Goal: Find contact information: Find contact information

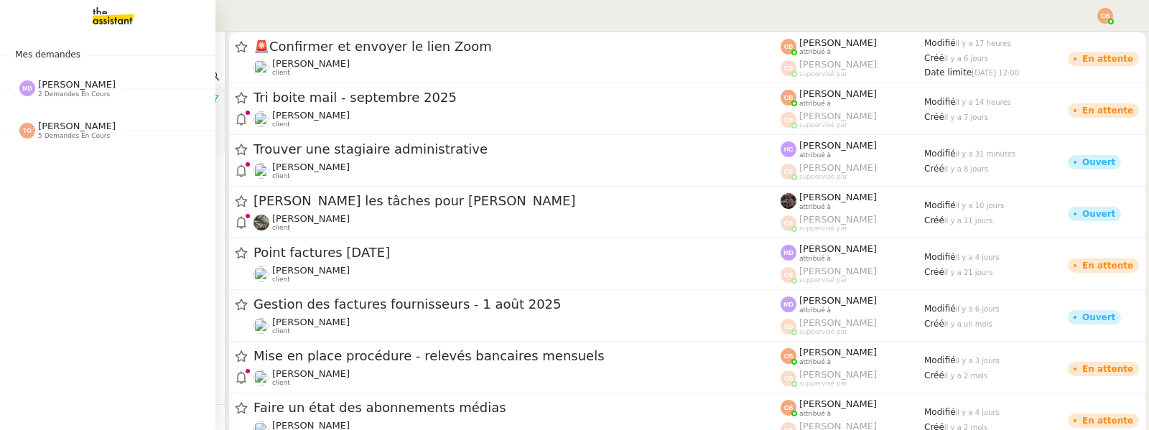
click at [68, 86] on span "[PERSON_NAME]" at bounding box center [77, 84] width 78 height 11
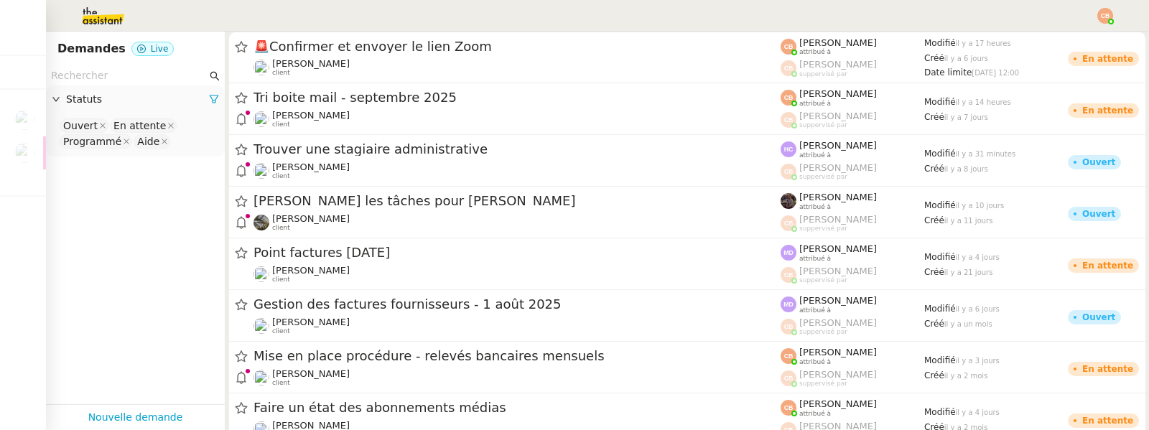
click at [88, 77] on input "text" at bounding box center [129, 75] width 156 height 17
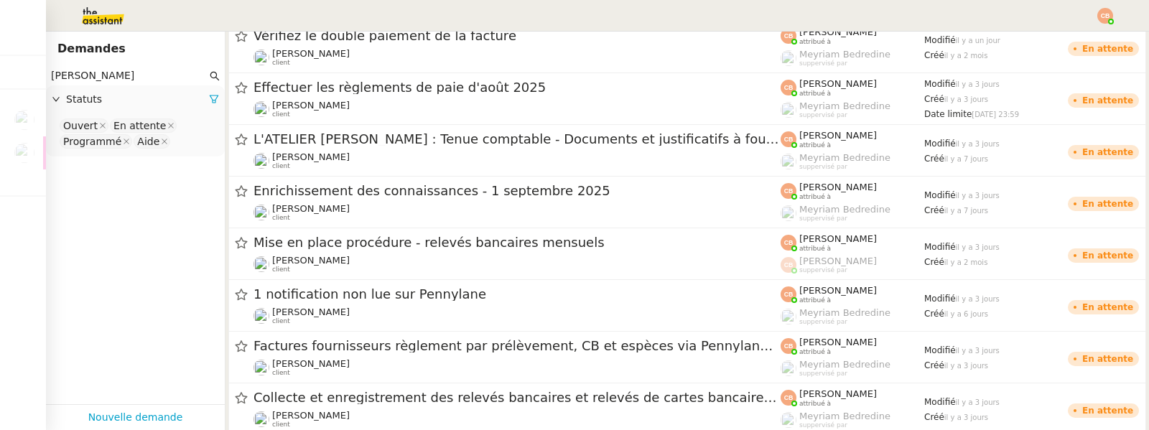
scroll to position [167, 0]
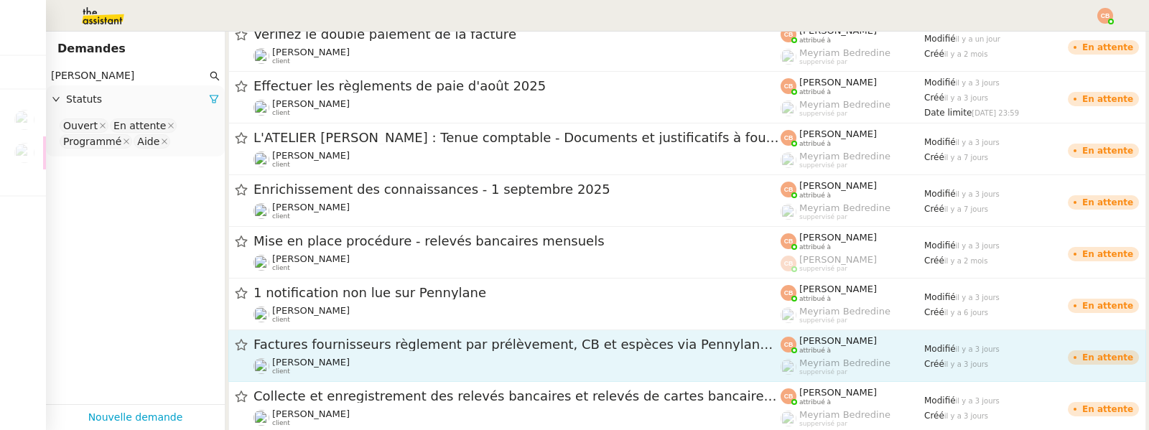
type input "[PERSON_NAME]"
click at [325, 349] on span "Factures fournisseurs règlement par prélèvement, CB et espèces via Pennylane - …" at bounding box center [516, 344] width 527 height 13
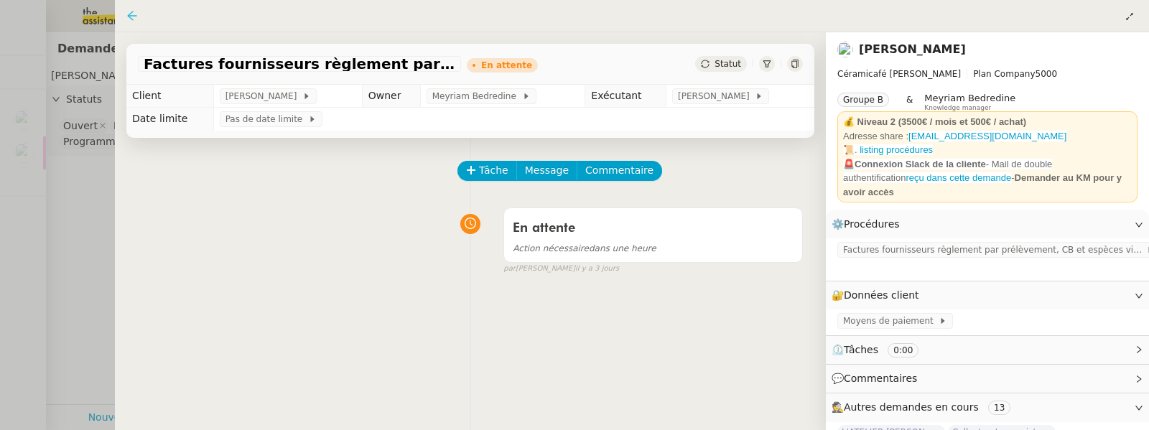
click at [129, 17] on icon at bounding box center [131, 15] width 9 height 9
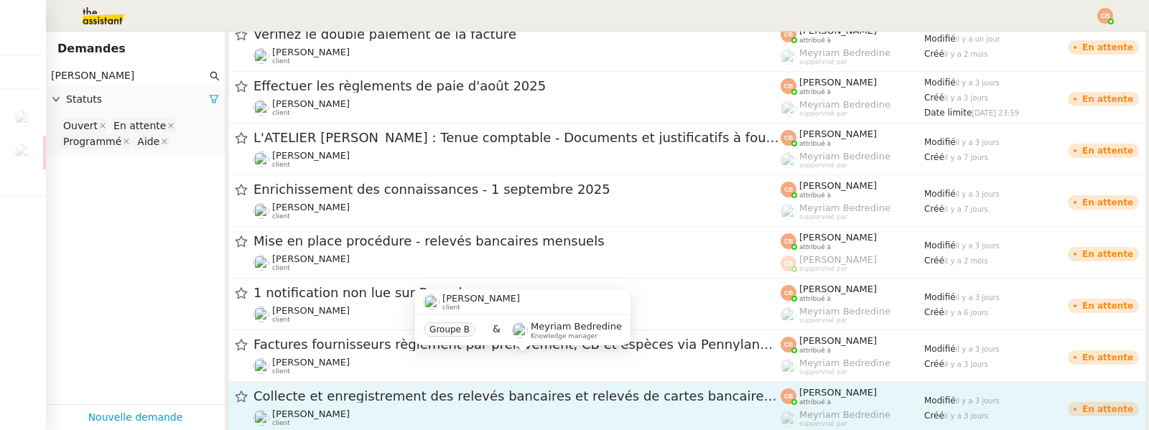
click at [333, 394] on span "Collecte et enregistrement des relevés bancaires et relevés de cartes bancaires…" at bounding box center [516, 396] width 527 height 13
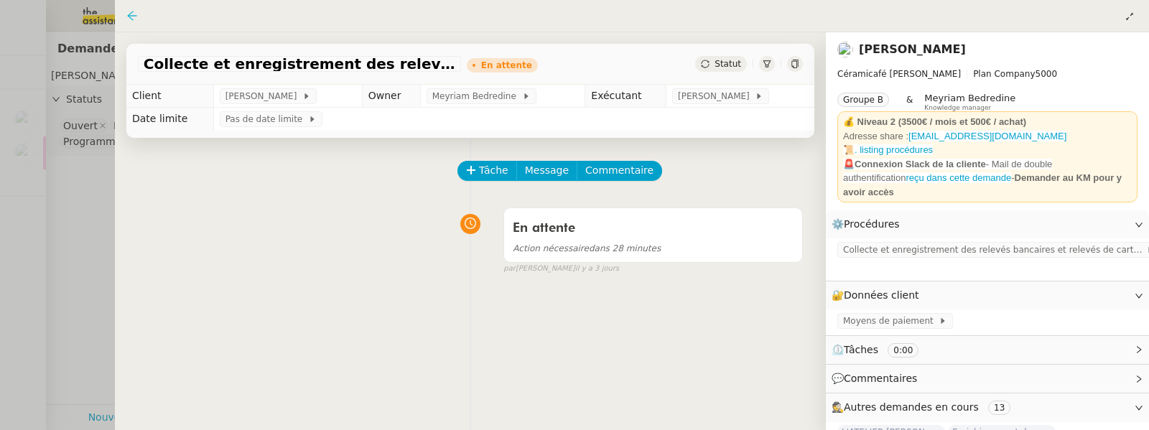
click at [134, 15] on icon at bounding box center [131, 15] width 11 height 11
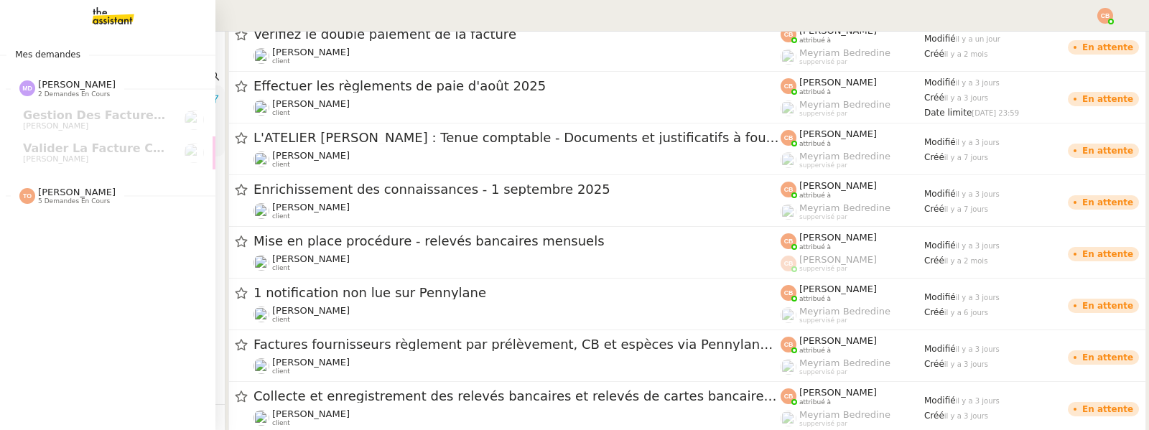
click at [52, 181] on span "[PERSON_NAME] Orec 5 demandes en cours" at bounding box center [113, 190] width 215 height 30
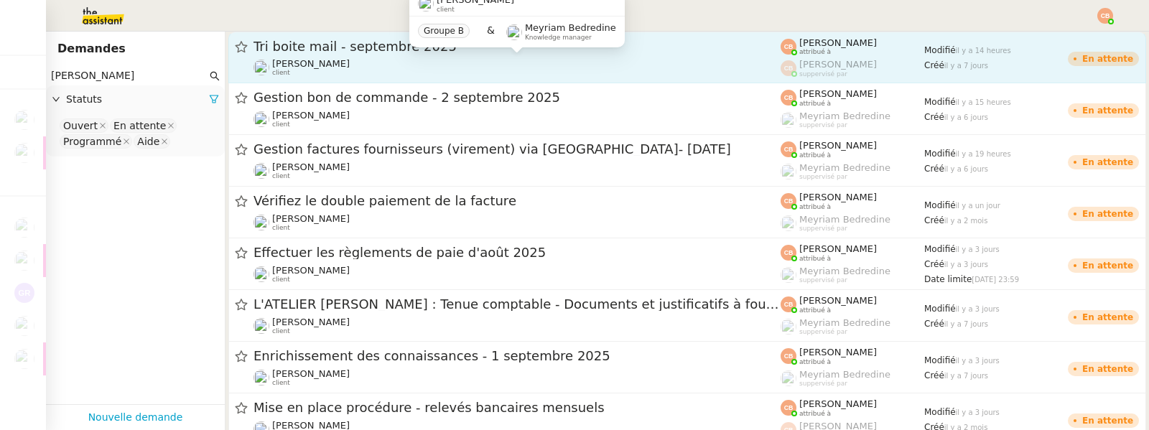
click at [393, 72] on div "[PERSON_NAME] client" at bounding box center [516, 67] width 527 height 19
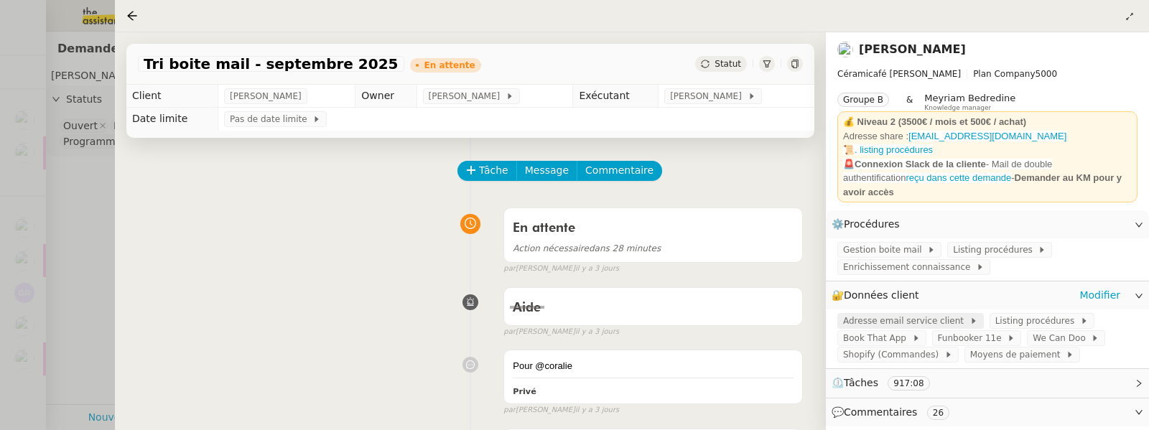
click at [887, 314] on span "Adresse email service client" at bounding box center [906, 321] width 126 height 14
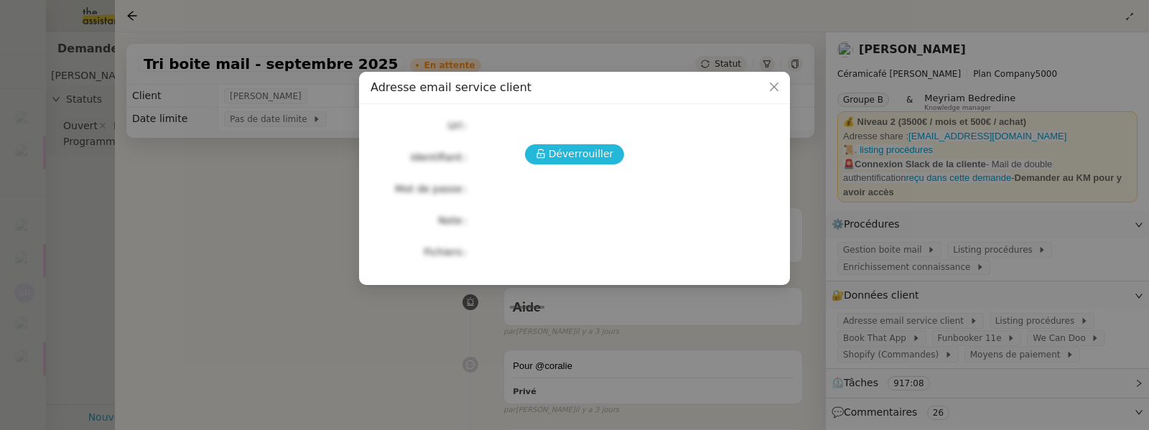
click at [592, 150] on span "Déverrouiller" at bounding box center [581, 154] width 65 height 17
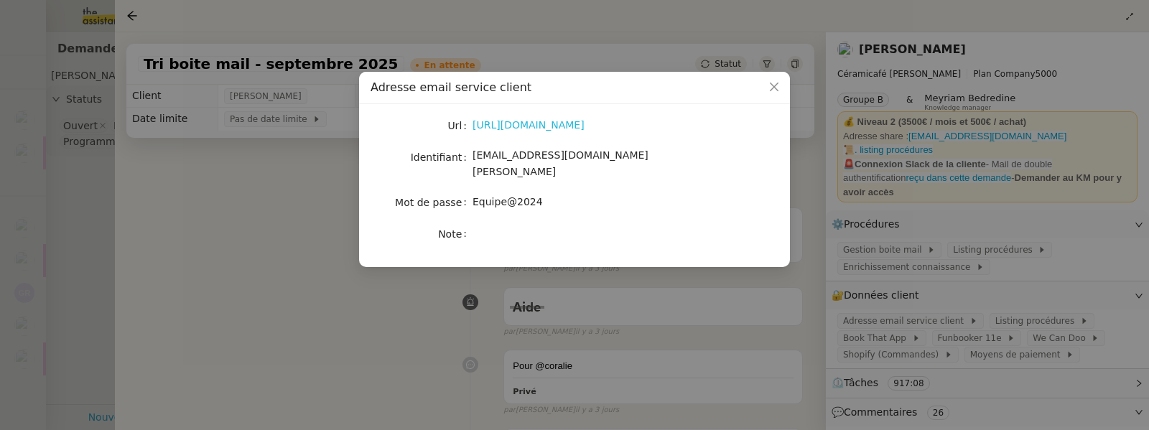
click at [582, 129] on link "[URL][DOMAIN_NAME]" at bounding box center [528, 124] width 112 height 11
drag, startPoint x: 473, startPoint y: 160, endPoint x: 651, endPoint y: 156, distance: 178.1
click at [651, 156] on div "[EMAIL_ADDRESS][DOMAIN_NAME][PERSON_NAME]" at bounding box center [591, 164] width 238 height 34
copy span "[EMAIL_ADDRESS][DOMAIN_NAME][PERSON_NAME]"
drag, startPoint x: 473, startPoint y: 188, endPoint x: 560, endPoint y: 192, distance: 87.0
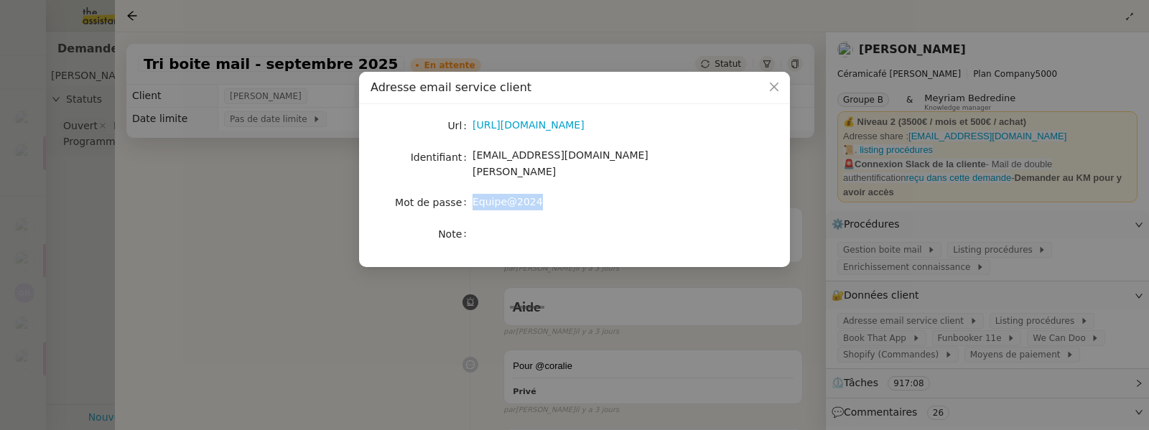
click at [560, 194] on div "Equipe@2024" at bounding box center [591, 202] width 238 height 17
copy span "Equipe@2024"
